Goal: Task Accomplishment & Management: Use online tool/utility

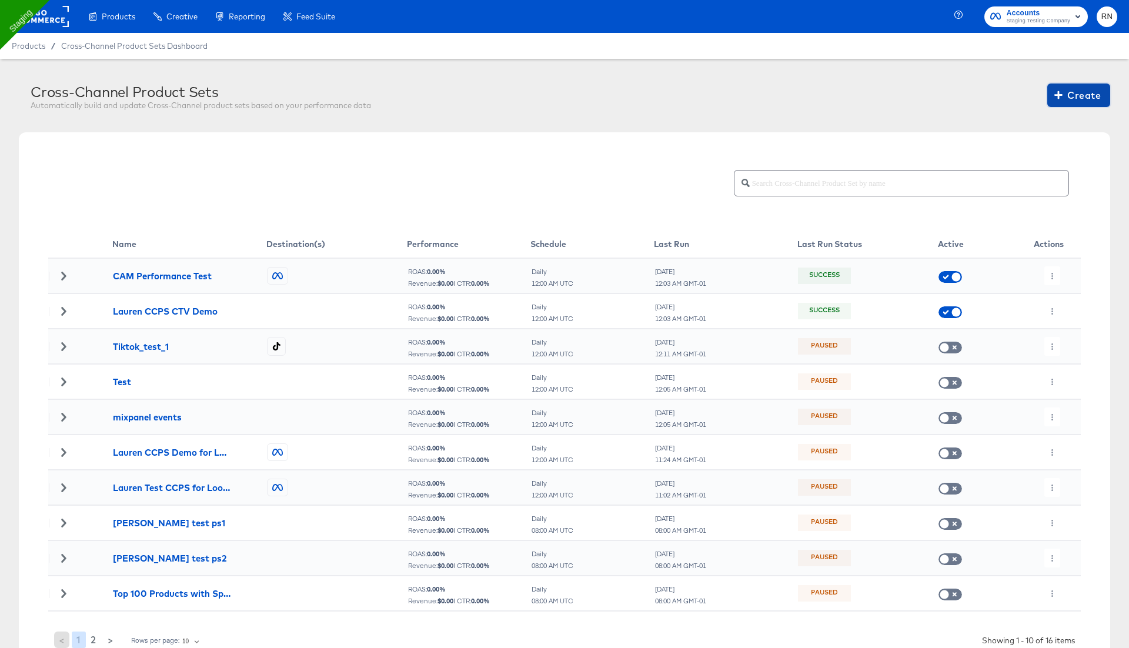
click at [1077, 99] on span "Create" at bounding box center [1079, 95] width 44 height 16
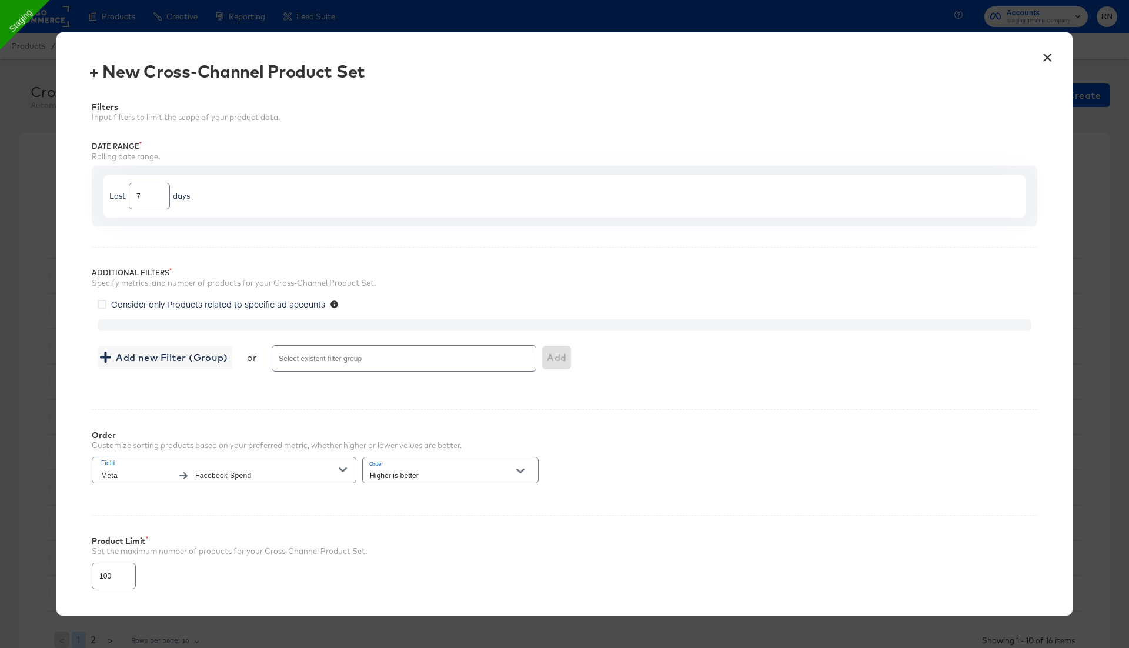
click at [281, 302] on span "Consider only Products related to specific ad accounts" at bounding box center [218, 304] width 214 height 12
click at [0, 0] on input "Consider only Products related to specific ad accounts" at bounding box center [0, 0] width 0 height 0
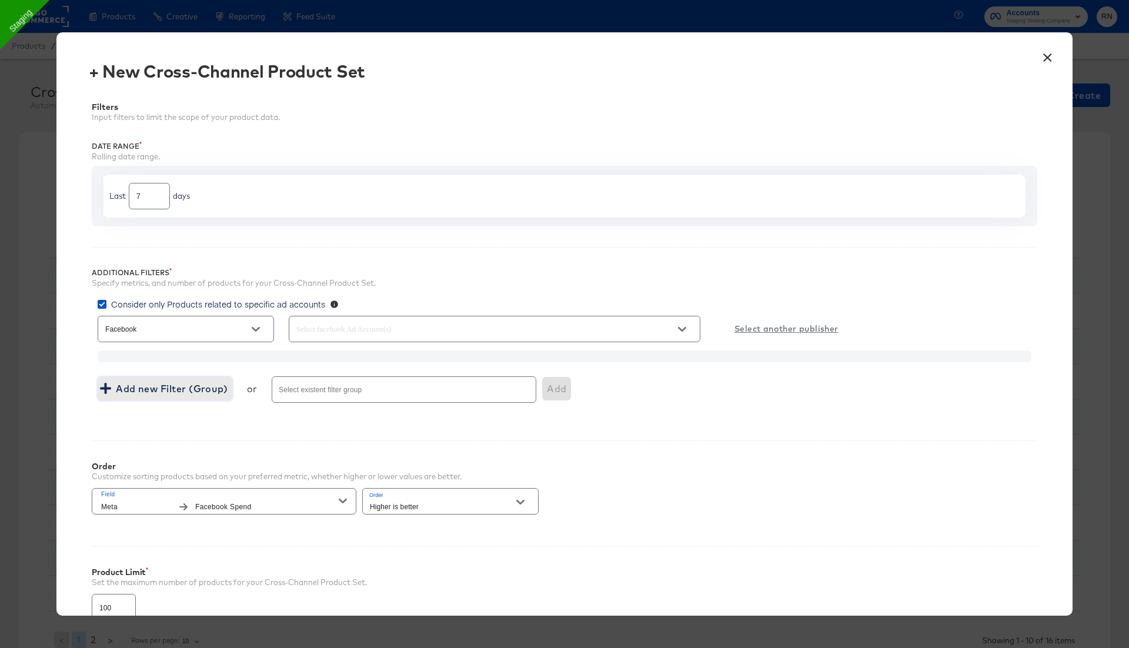
click at [209, 389] on span "Add new Filter (Group)" at bounding box center [164, 388] width 125 height 16
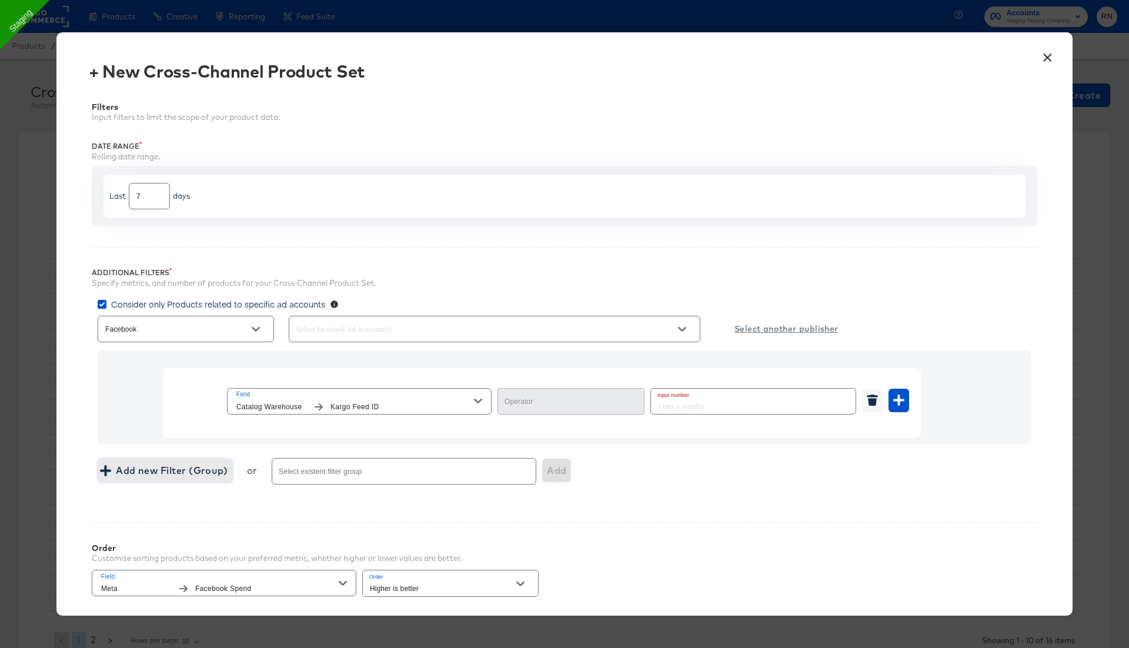
type input "Equal"
click at [331, 405] on span "Kargo Feed ID" at bounding box center [401, 407] width 143 height 12
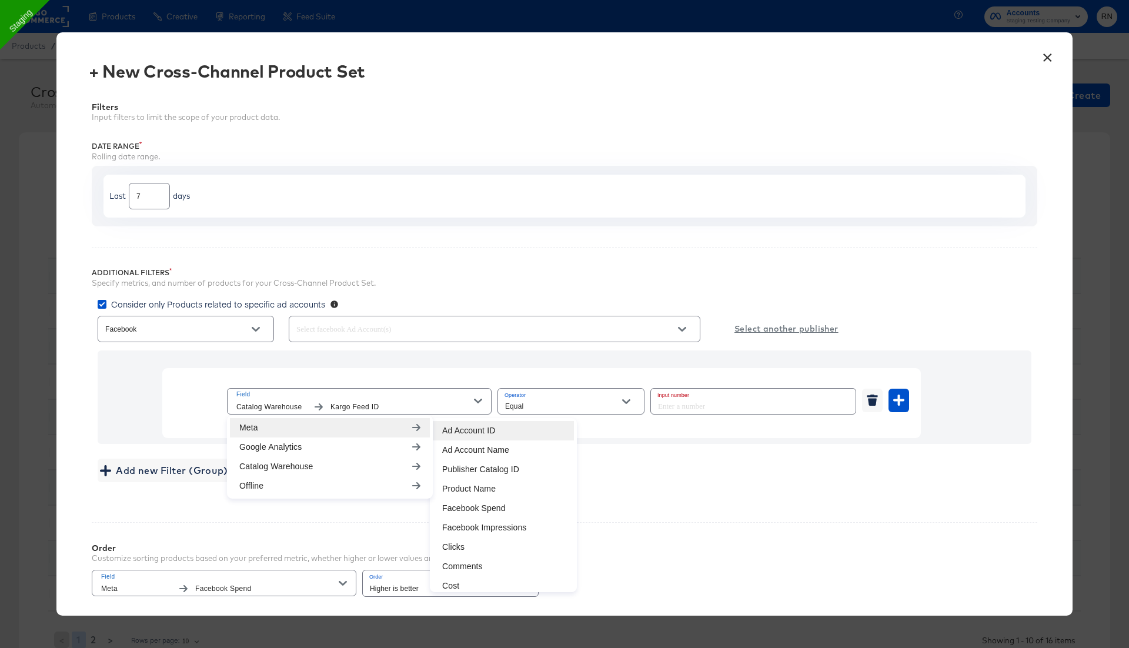
click at [461, 428] on li "Ad Account ID" at bounding box center [503, 430] width 141 height 19
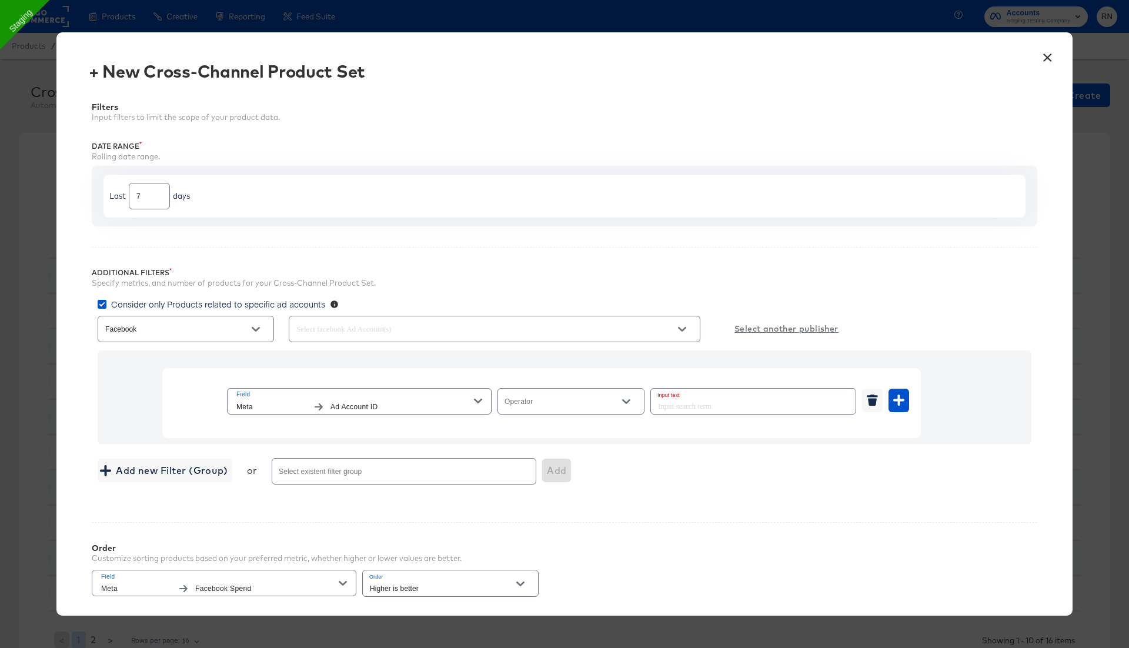
click at [573, 405] on input "Operator" at bounding box center [562, 407] width 118 height 14
click at [564, 431] on li "Equal" at bounding box center [570, 429] width 146 height 19
type input "Equal"
click at [696, 400] on input "text" at bounding box center [753, 401] width 205 height 25
type input "89"
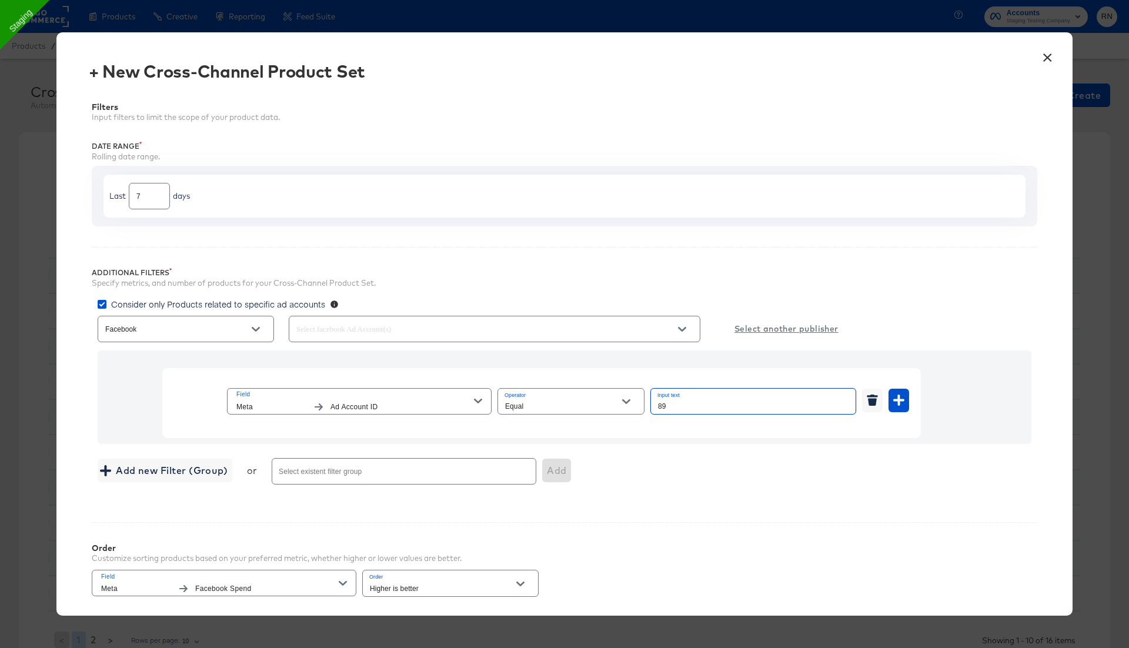
click at [838, 578] on div "Order Customize sorting products based on your preferred metric, whether higher…" at bounding box center [564, 564] width 945 height 85
click at [233, 301] on span "Consider only Products related to specific ad accounts" at bounding box center [218, 304] width 214 height 12
click at [0, 0] on input "Consider only Products related to specific ad accounts" at bounding box center [0, 0] width 0 height 0
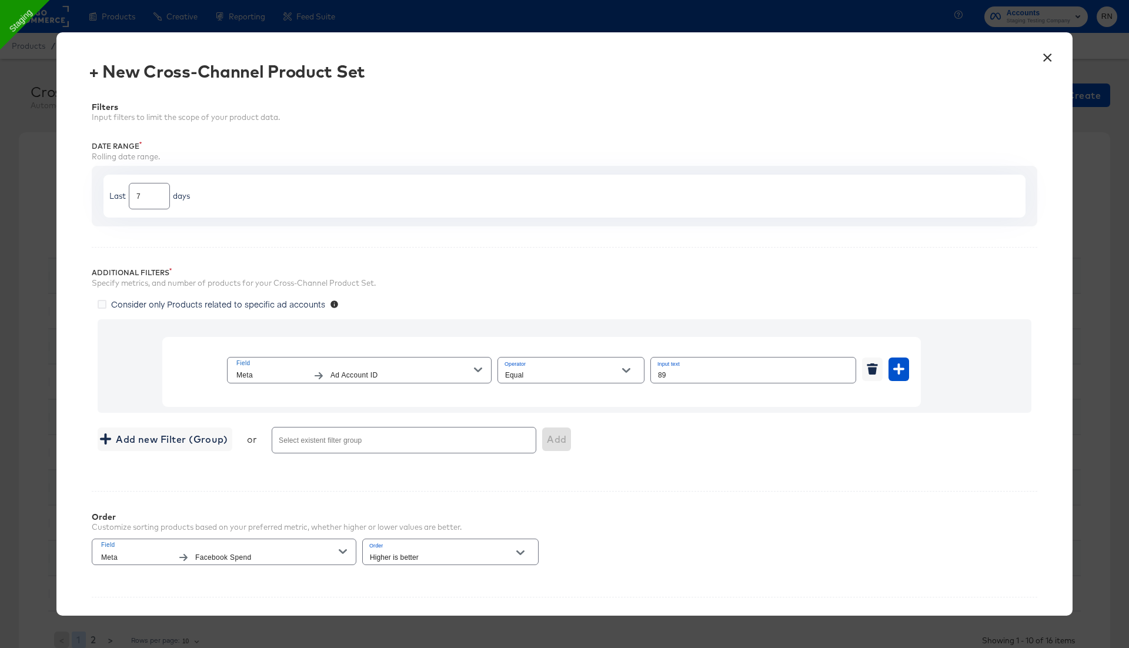
scroll to position [161, 0]
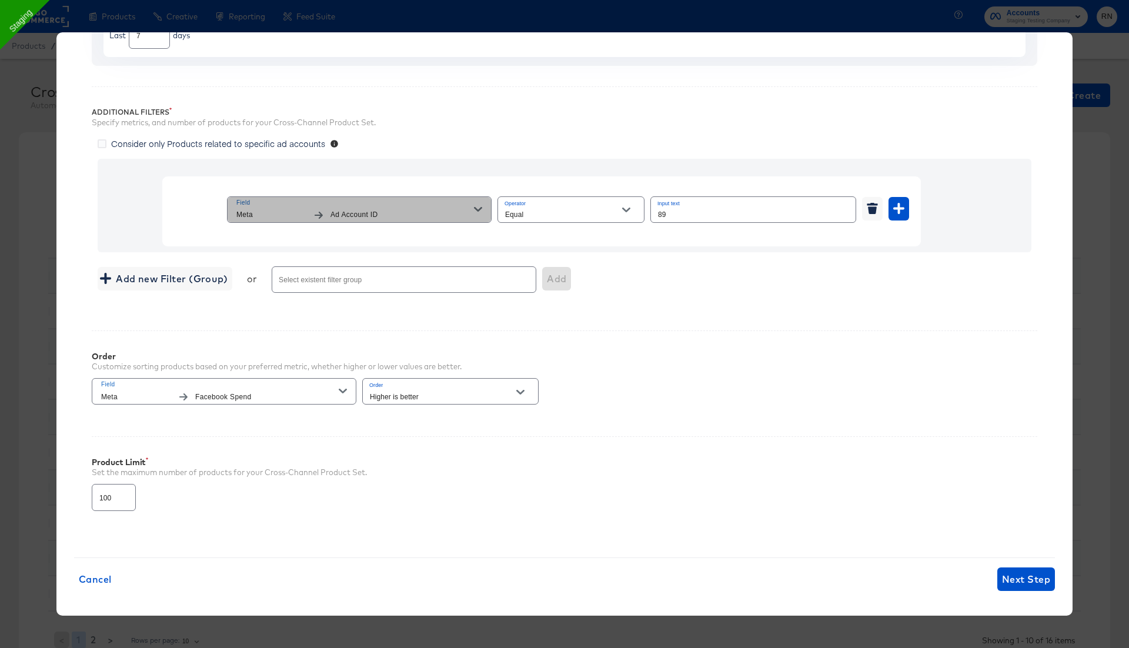
click at [408, 213] on span "Ad Account ID" at bounding box center [401, 215] width 143 height 12
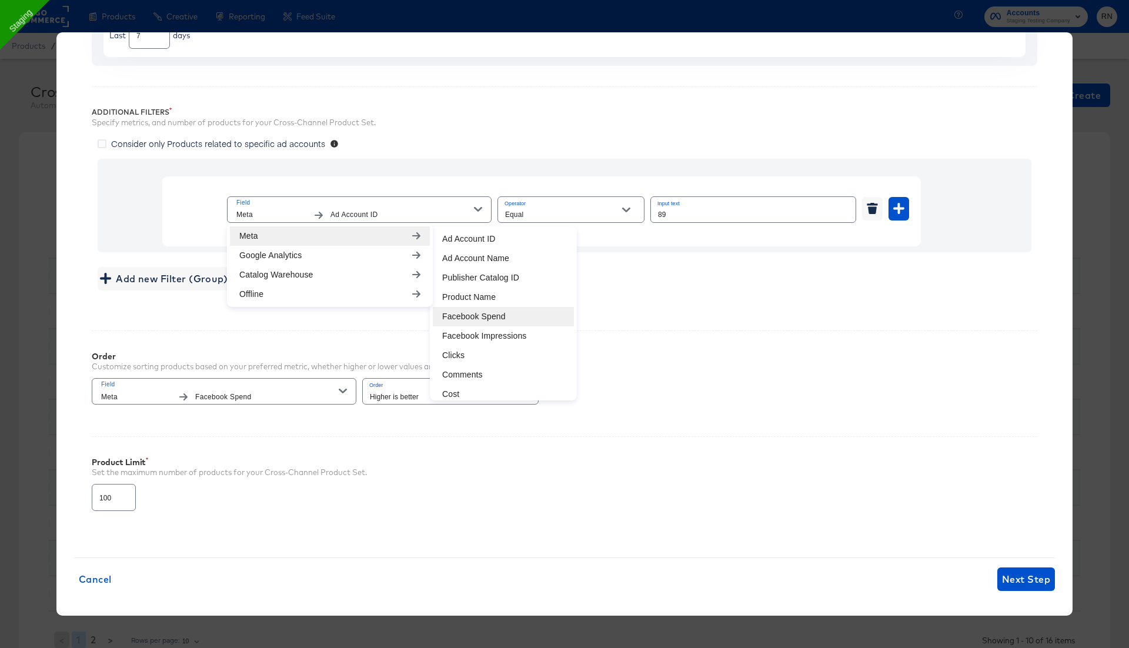
click at [469, 311] on li "Facebook Spend" at bounding box center [503, 316] width 141 height 19
